Goal: Task Accomplishment & Management: Manage account settings

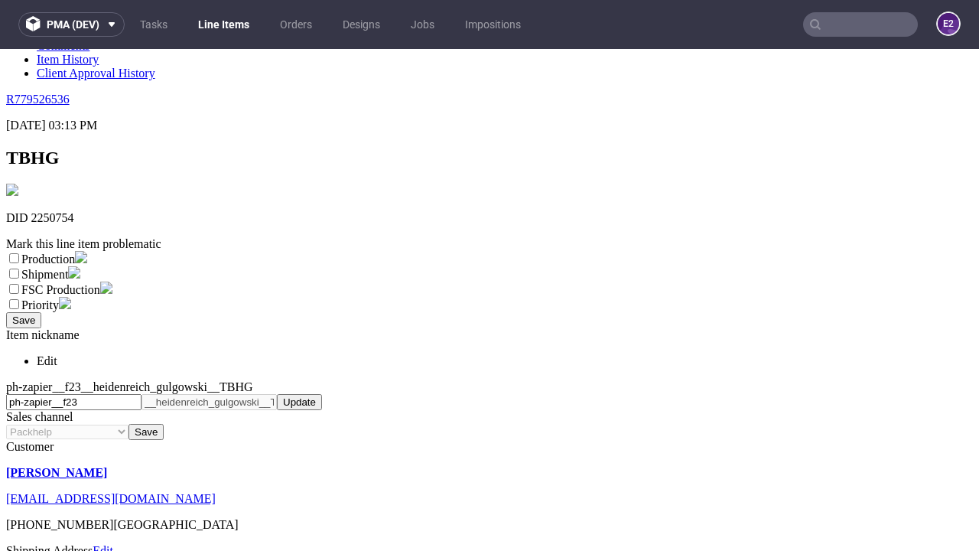
scroll to position [269, 0]
select select "dtp_ca_needed"
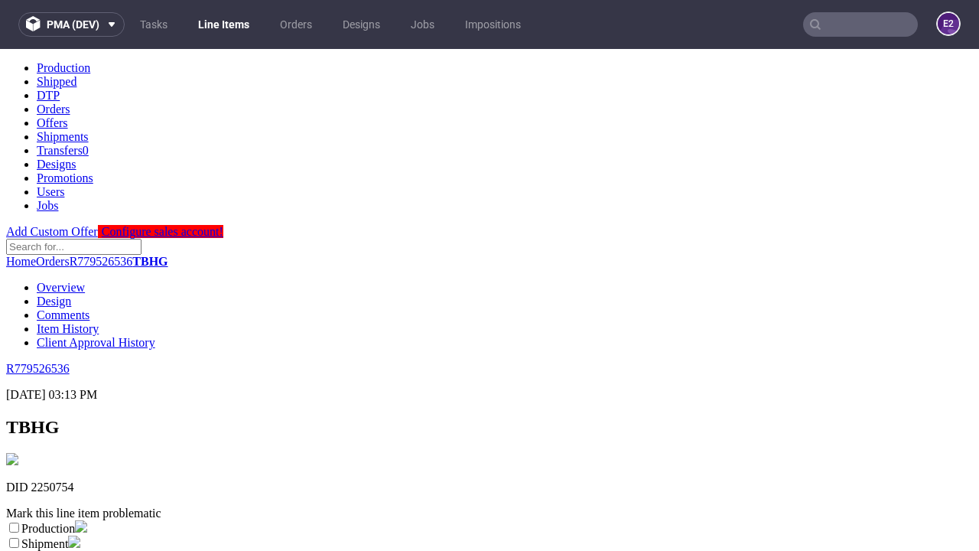
scroll to position [0, 0]
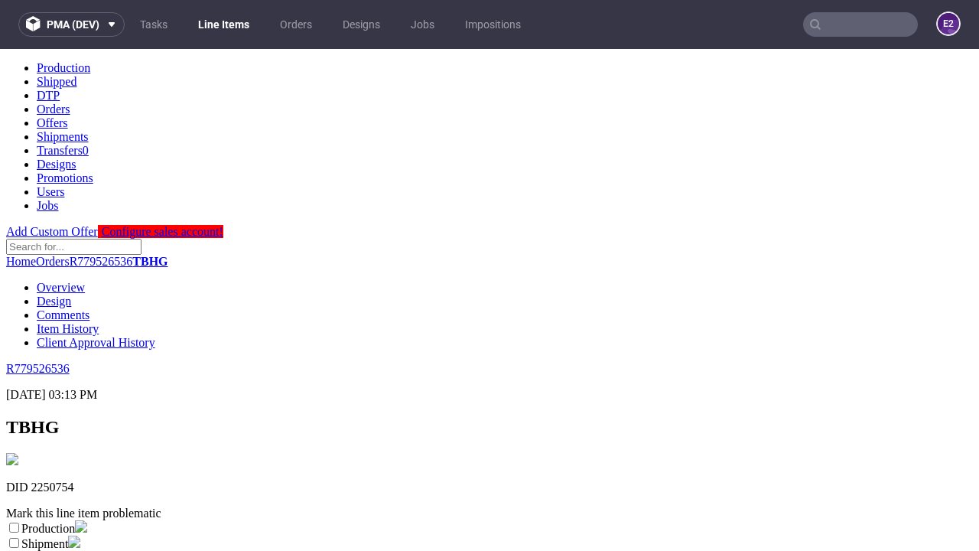
checkbox input "true"
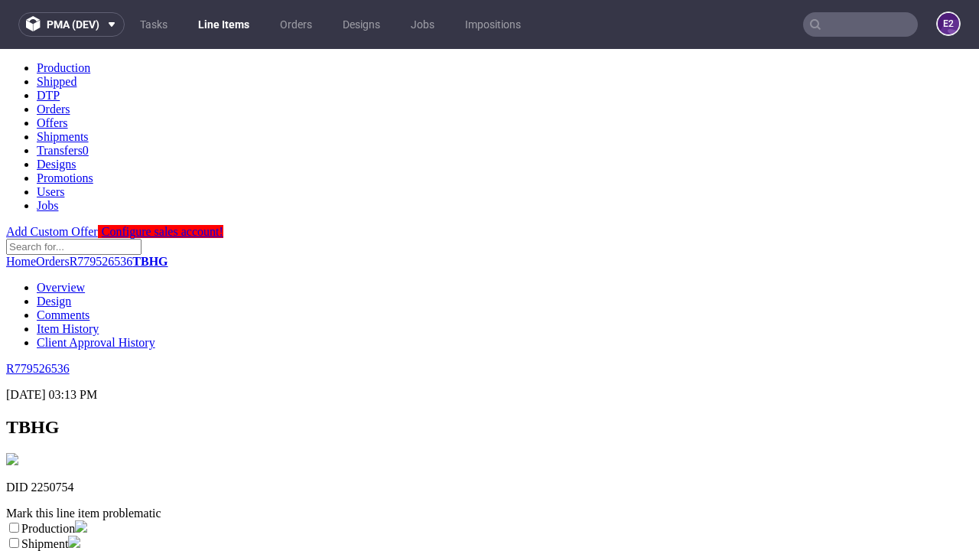
scroll to position [14, 0]
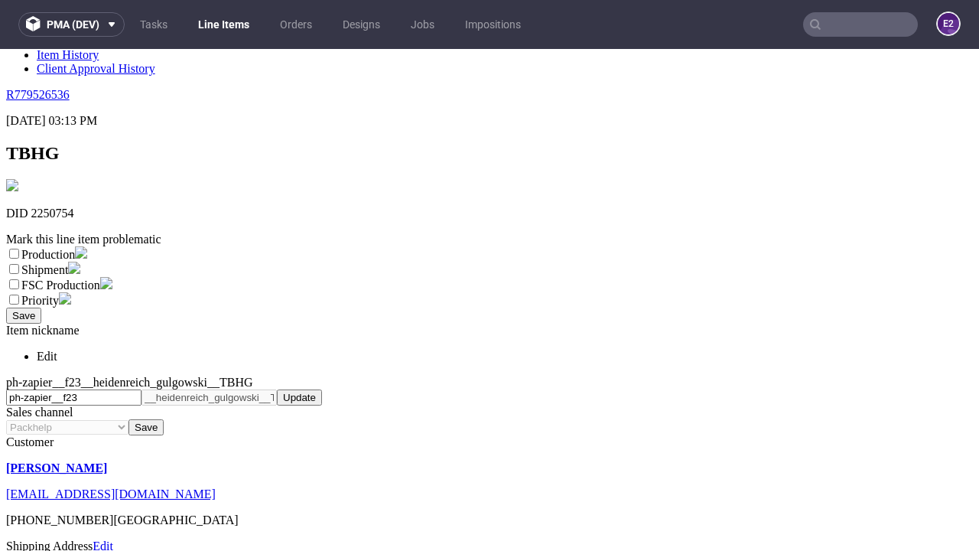
type textarea "test"
